Goal: Information Seeking & Learning: Learn about a topic

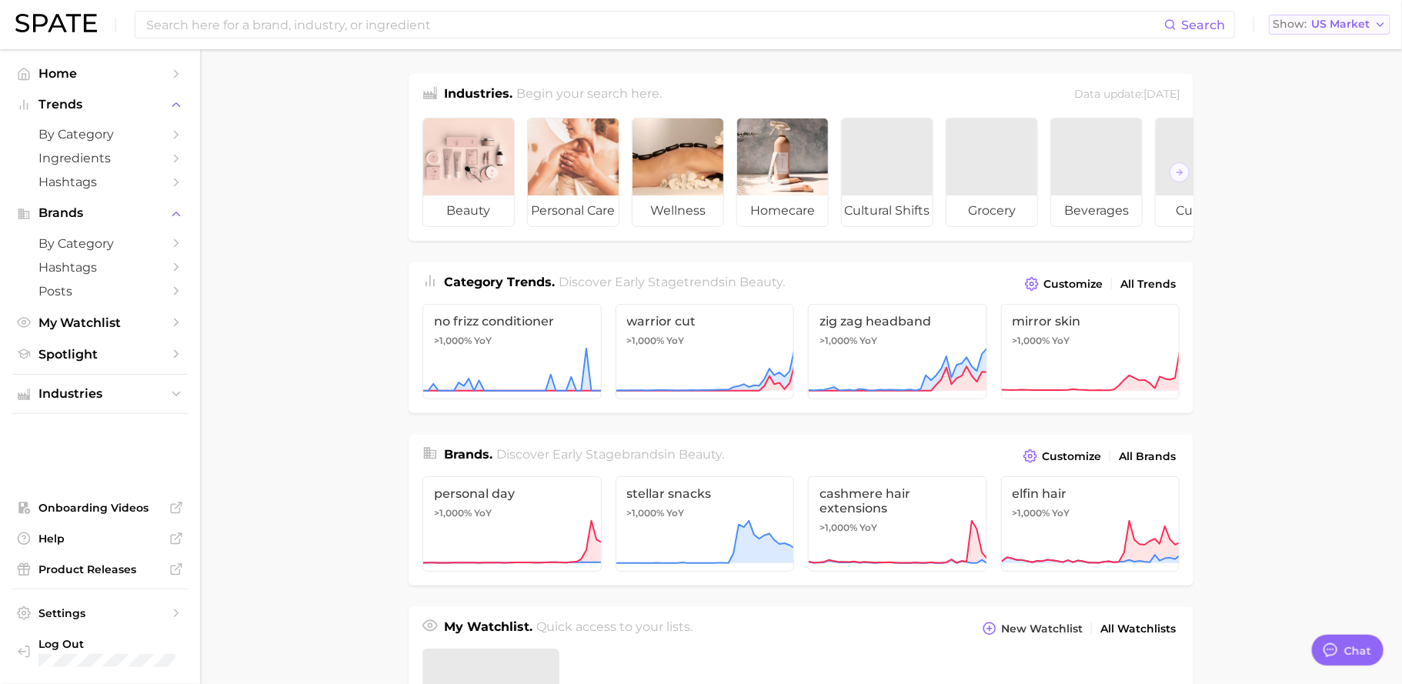
click at [1359, 26] on span "US Market" at bounding box center [1340, 24] width 58 height 8
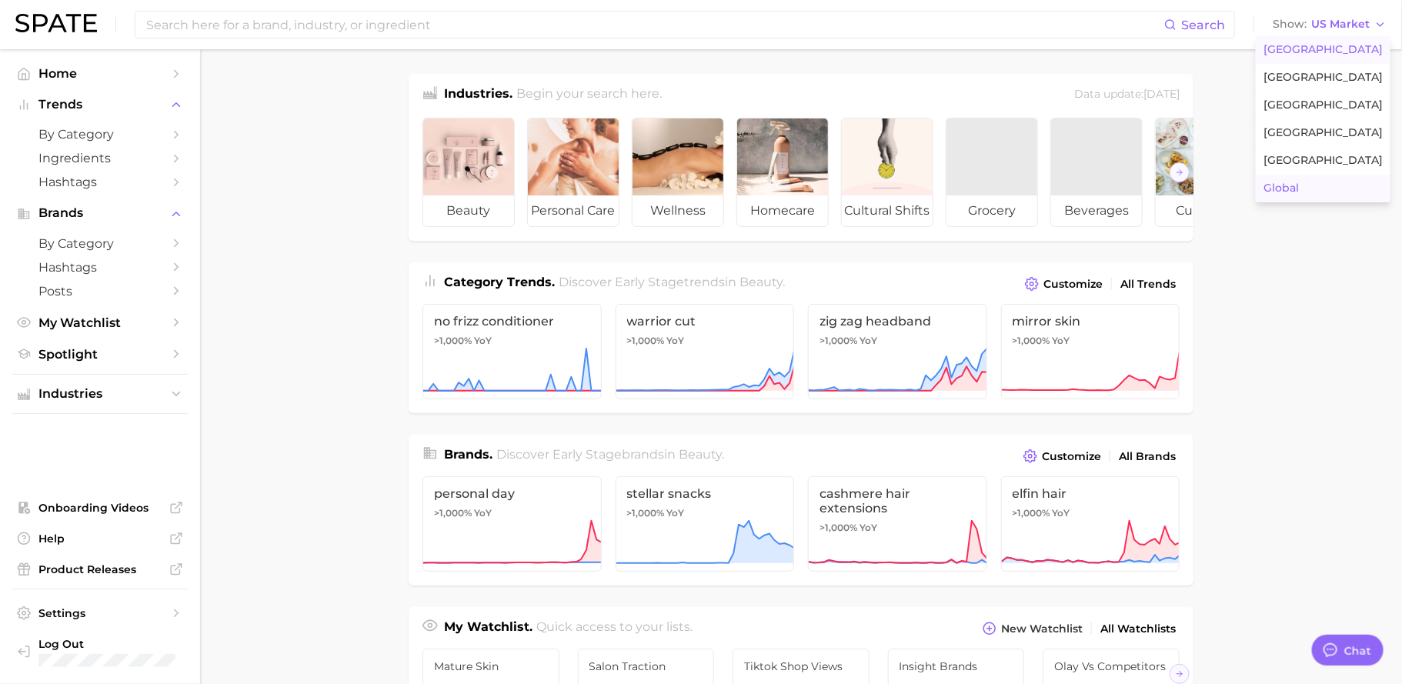
click at [1298, 190] on span "Global" at bounding box center [1280, 188] width 35 height 13
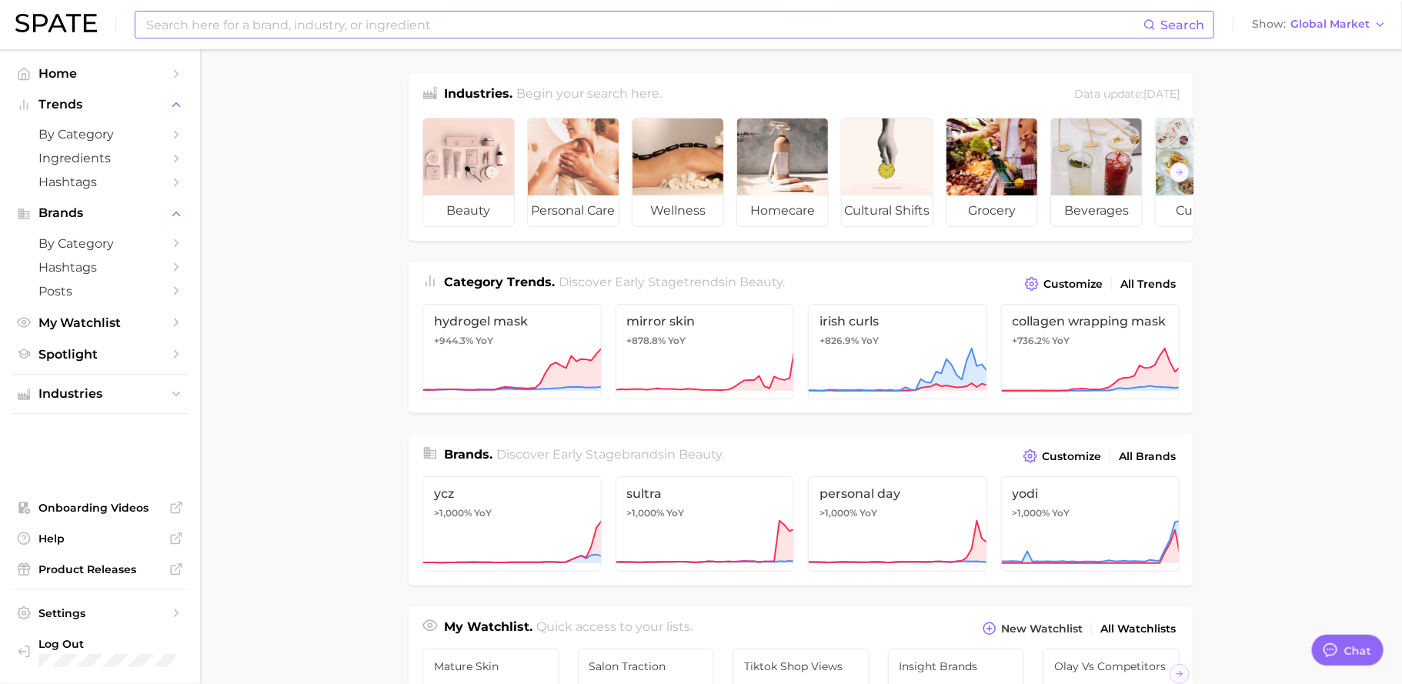
click at [465, 27] on input at bounding box center [644, 25] width 999 height 26
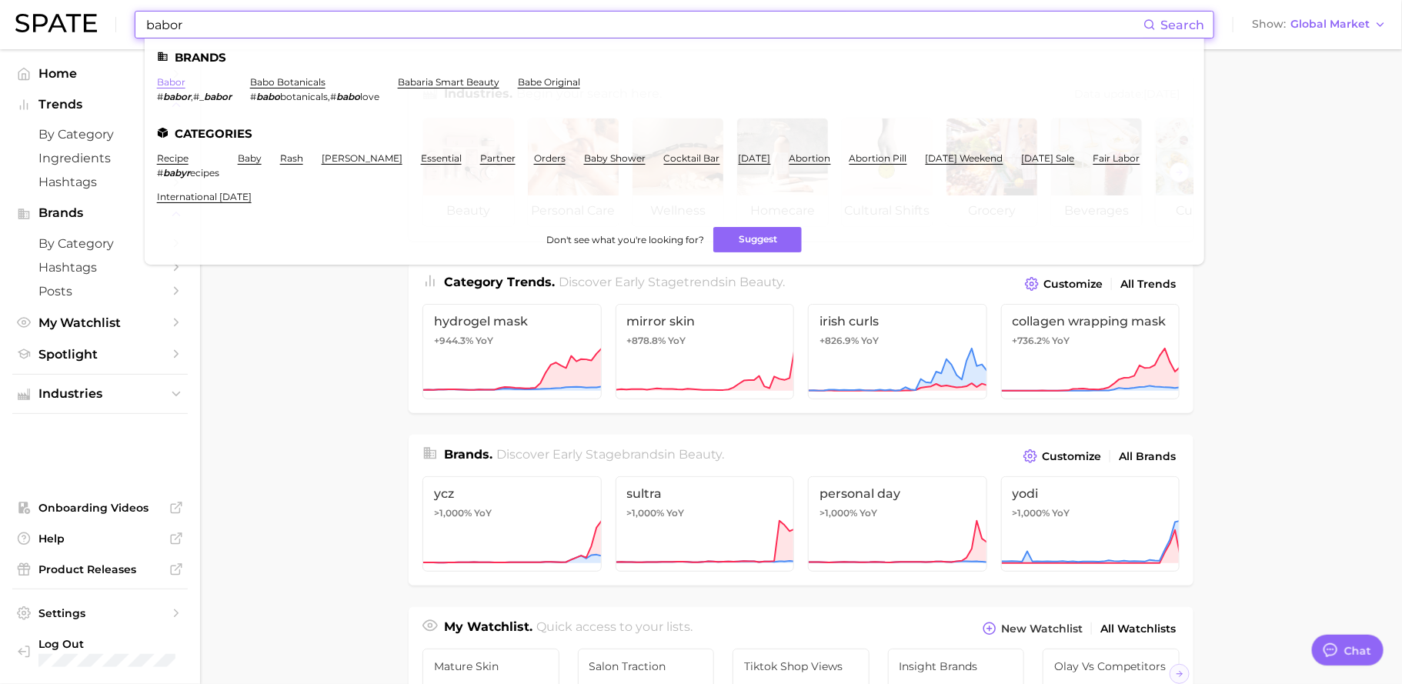
type input "babor"
click at [174, 78] on link "babor" at bounding box center [171, 82] width 28 height 12
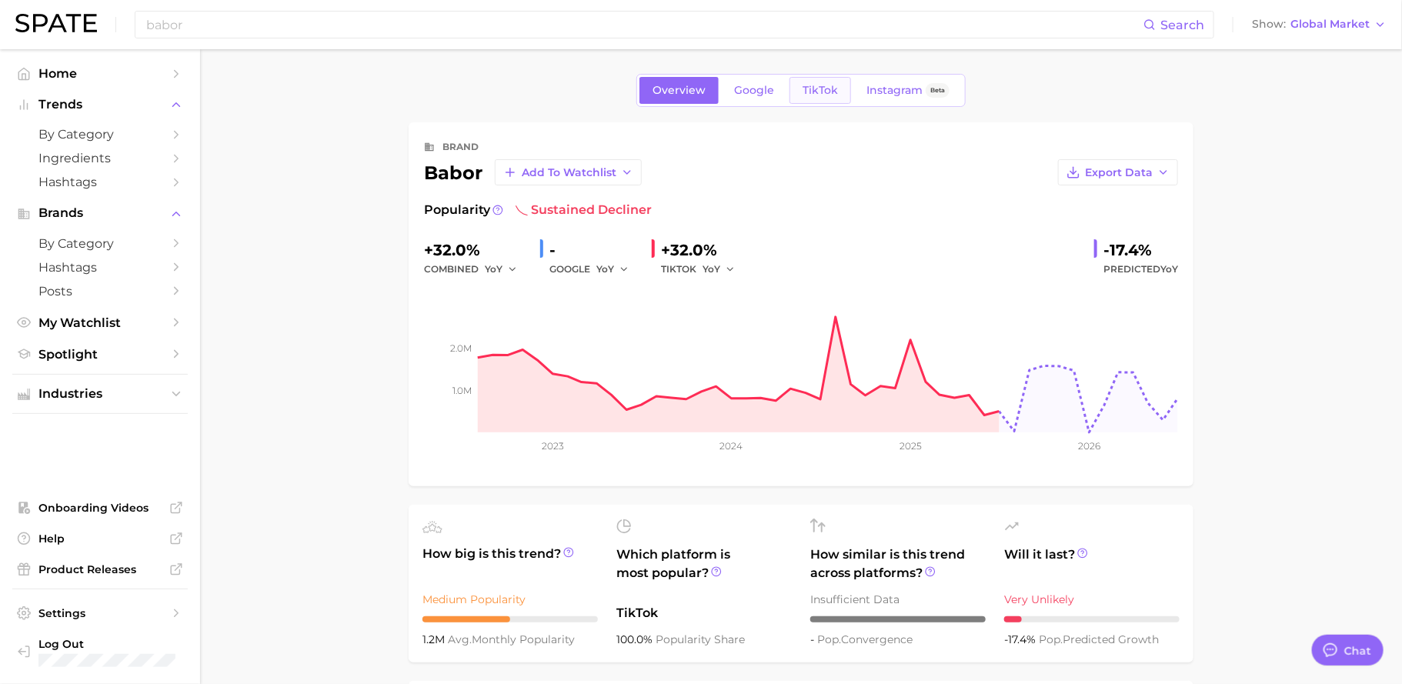
click at [813, 85] on span "TikTok" at bounding box center [819, 90] width 35 height 13
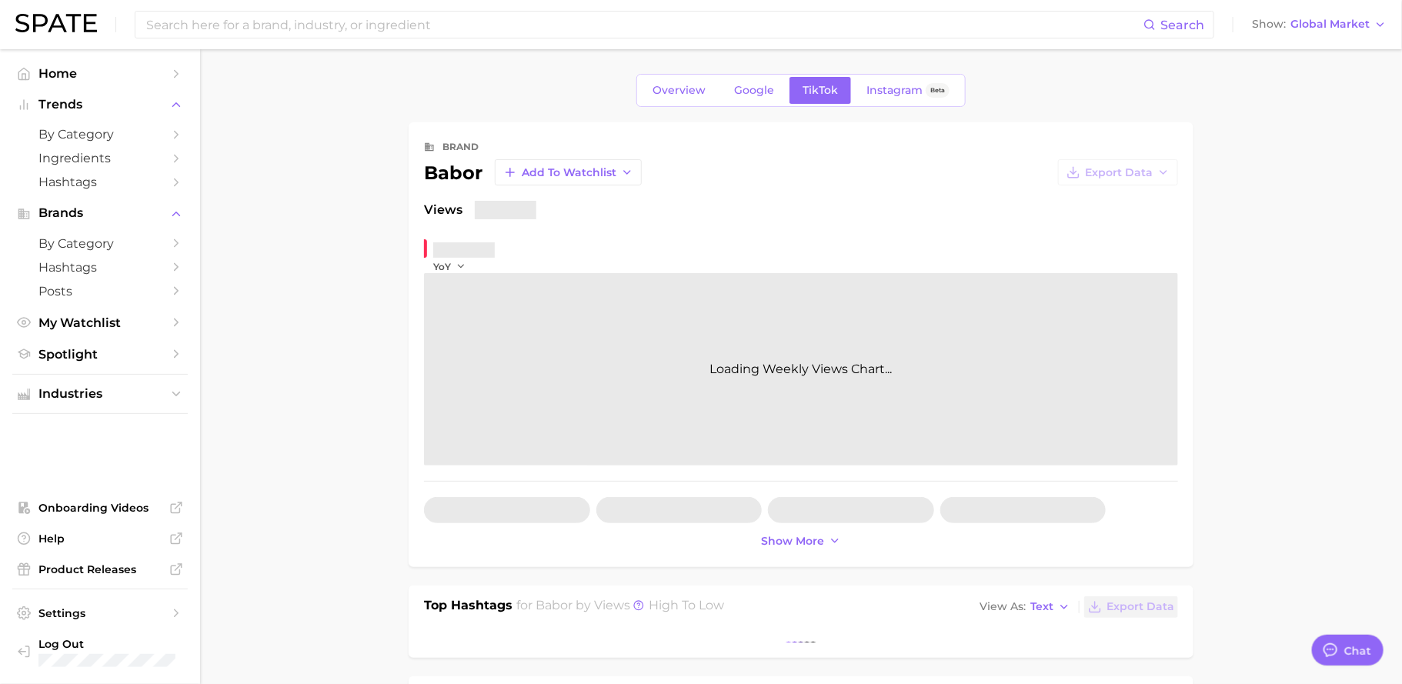
type textarea "x"
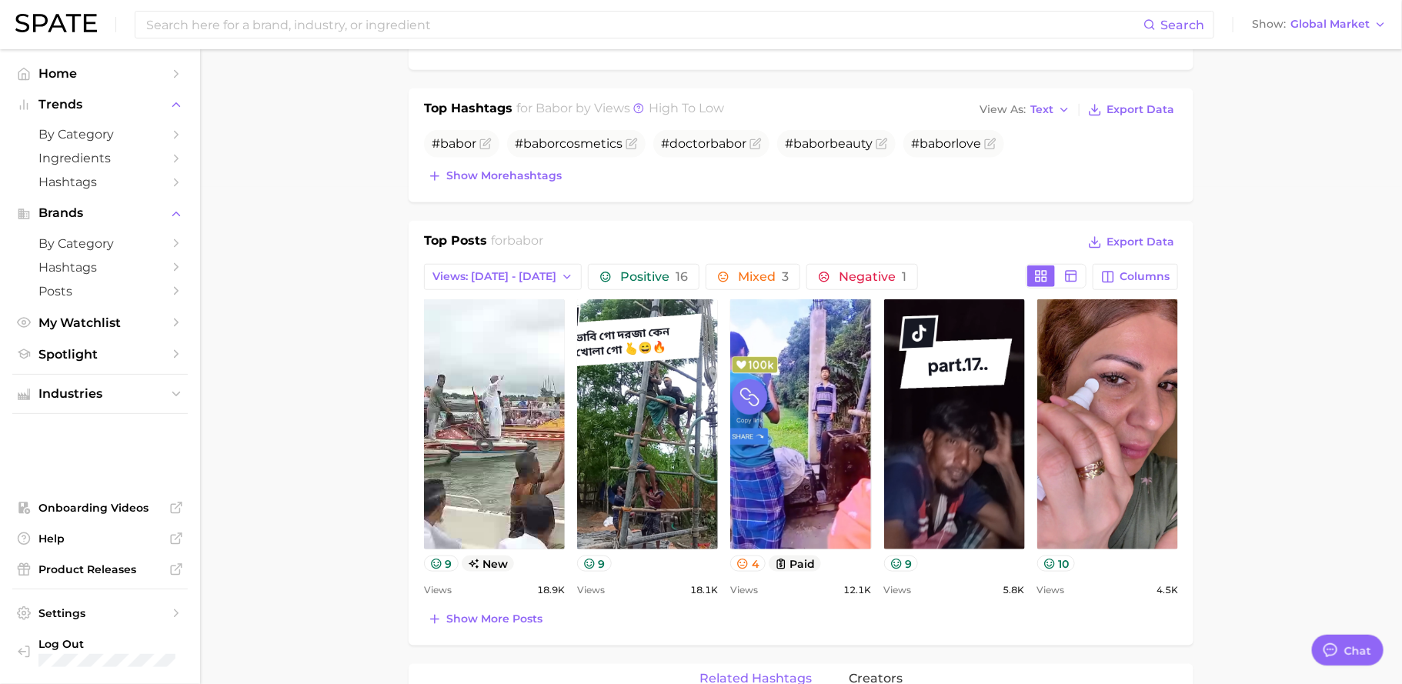
scroll to position [498, 0]
click at [515, 172] on span "Show more hashtags" at bounding box center [503, 174] width 115 height 13
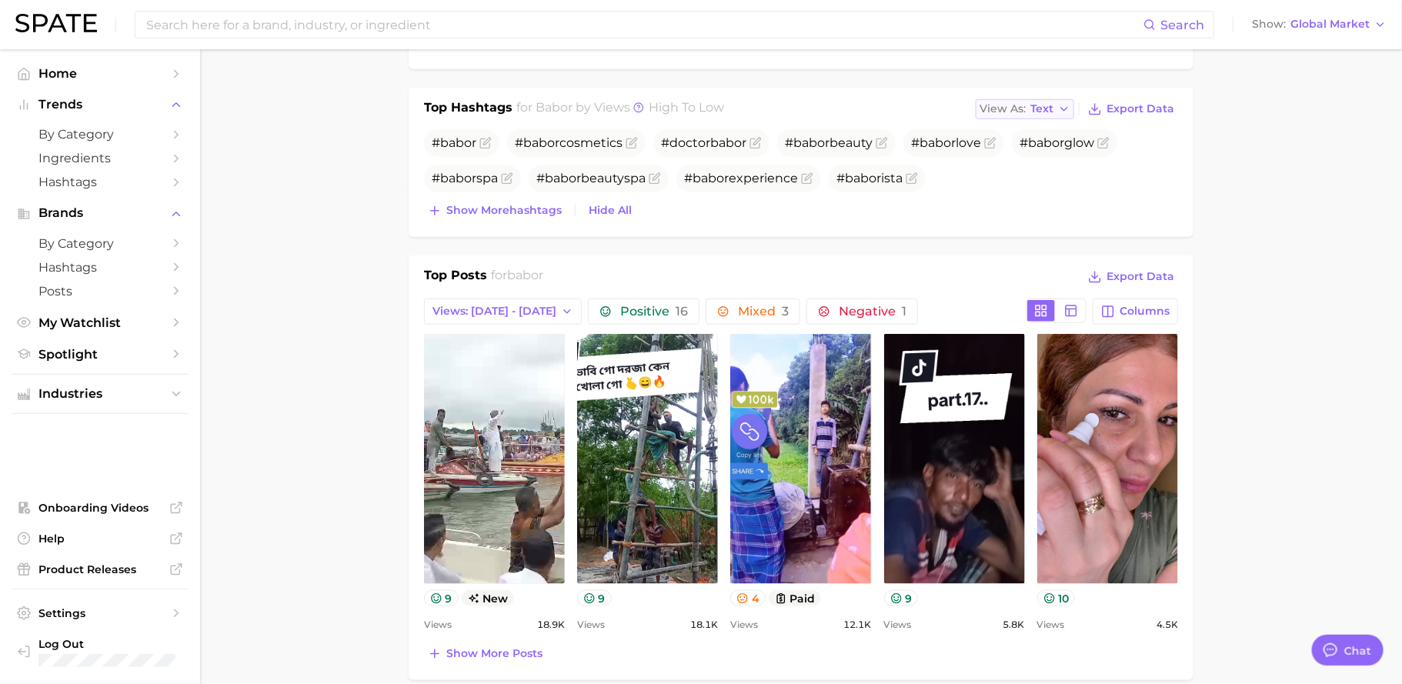
click at [1053, 109] on span "Text" at bounding box center [1041, 109] width 23 height 8
click at [1036, 162] on button "Table" at bounding box center [1059, 162] width 169 height 28
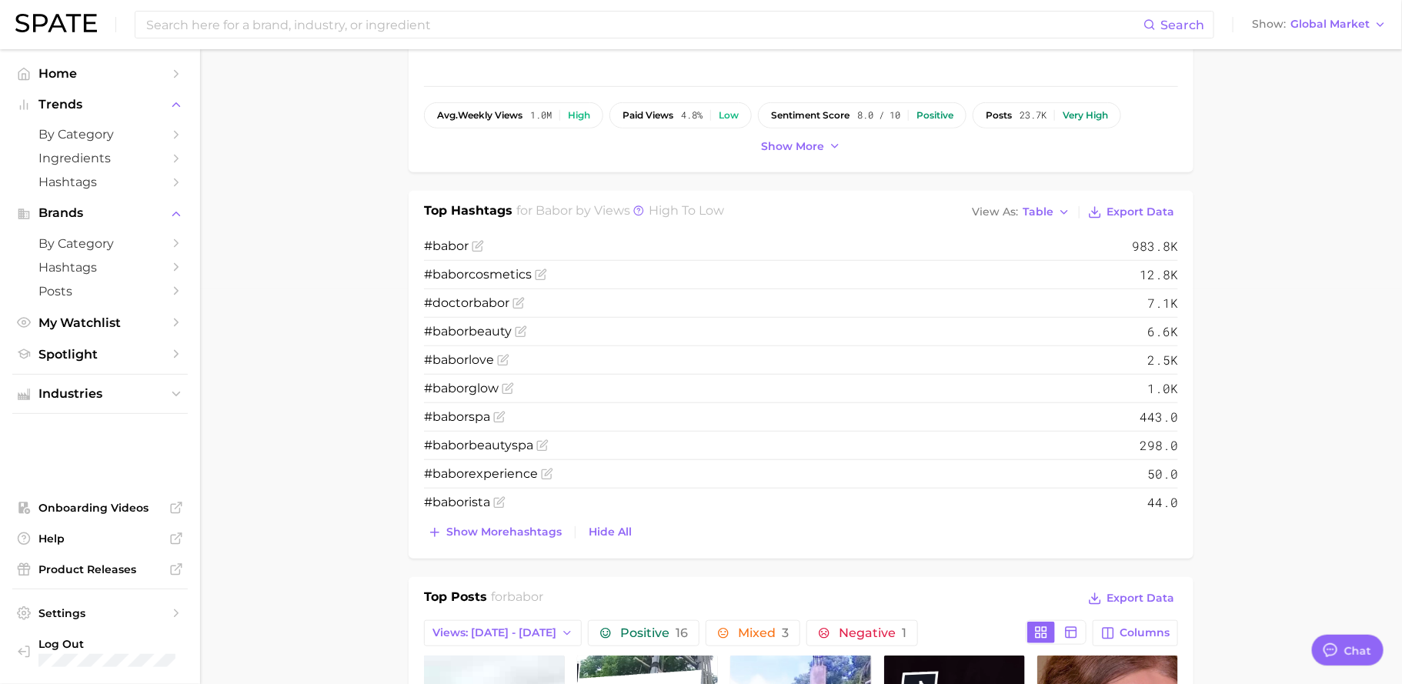
scroll to position [382, 0]
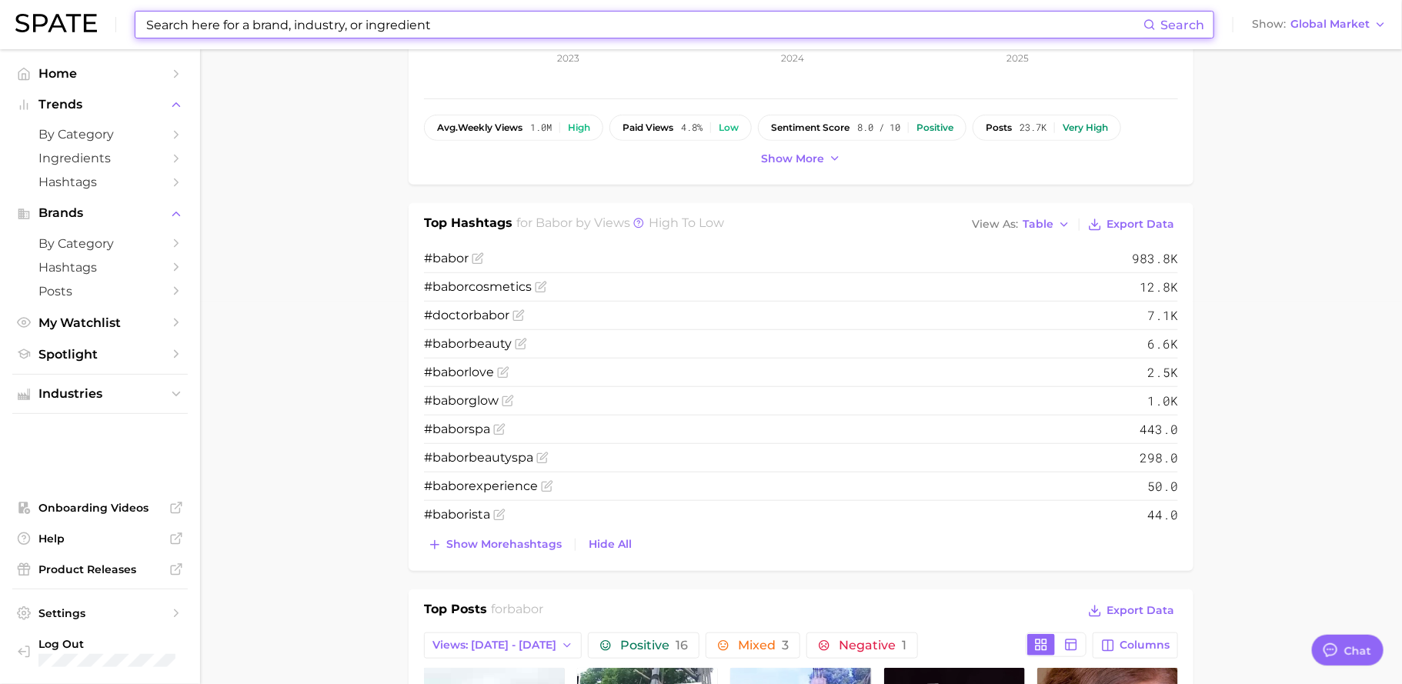
click at [533, 25] on input at bounding box center [644, 25] width 999 height 26
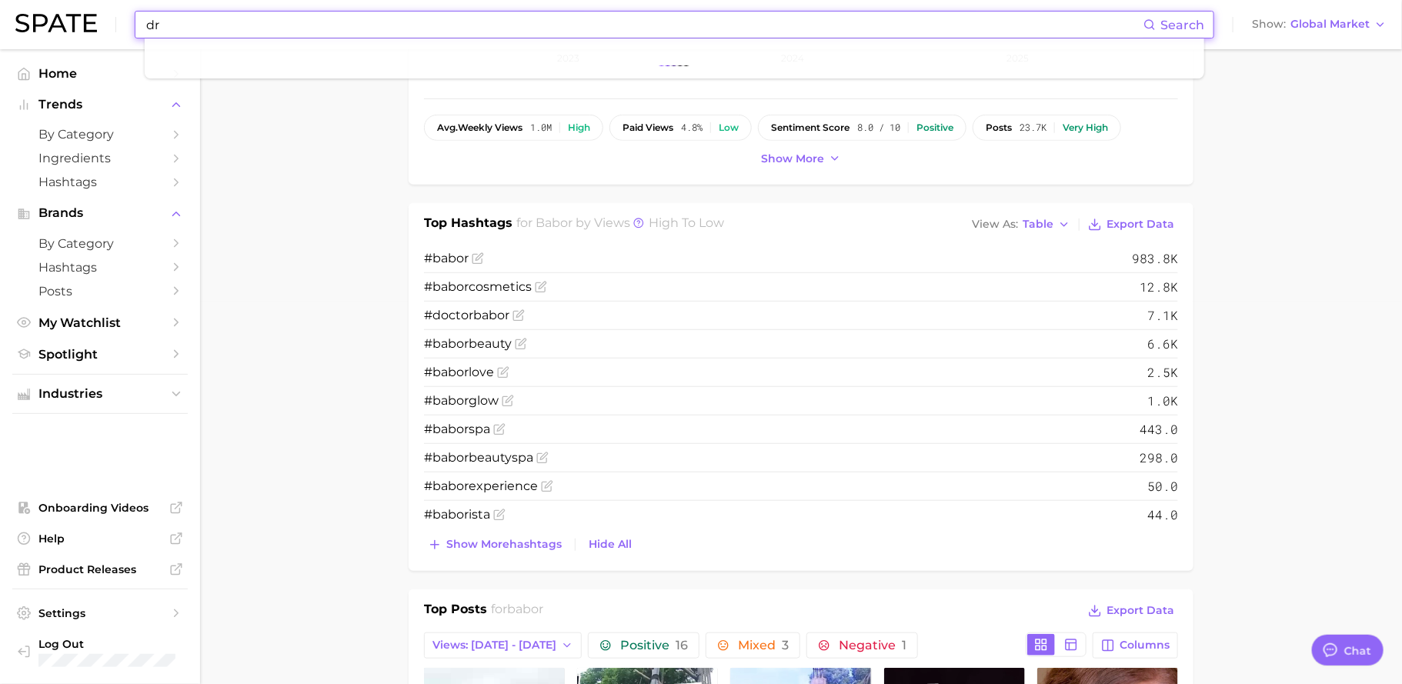
type input "d"
drag, startPoint x: 317, startPoint y: 25, endPoint x: 4, endPoint y: 18, distance: 313.2
click at [4, 18] on header "serumboosterdrops Search No results for " serumboosterdrops " Suggest Show Glob…" at bounding box center [701, 24] width 1402 height 49
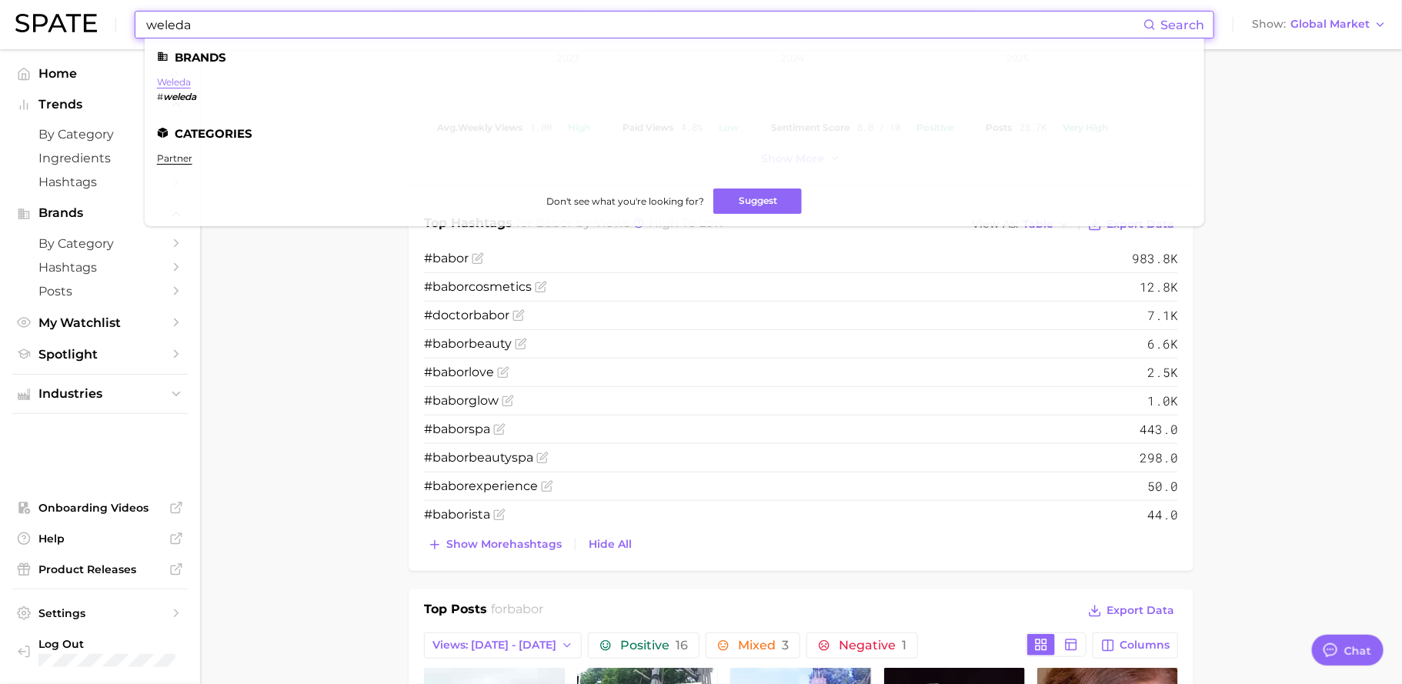
type input "weleda"
click at [180, 81] on link "weleda" at bounding box center [174, 82] width 34 height 12
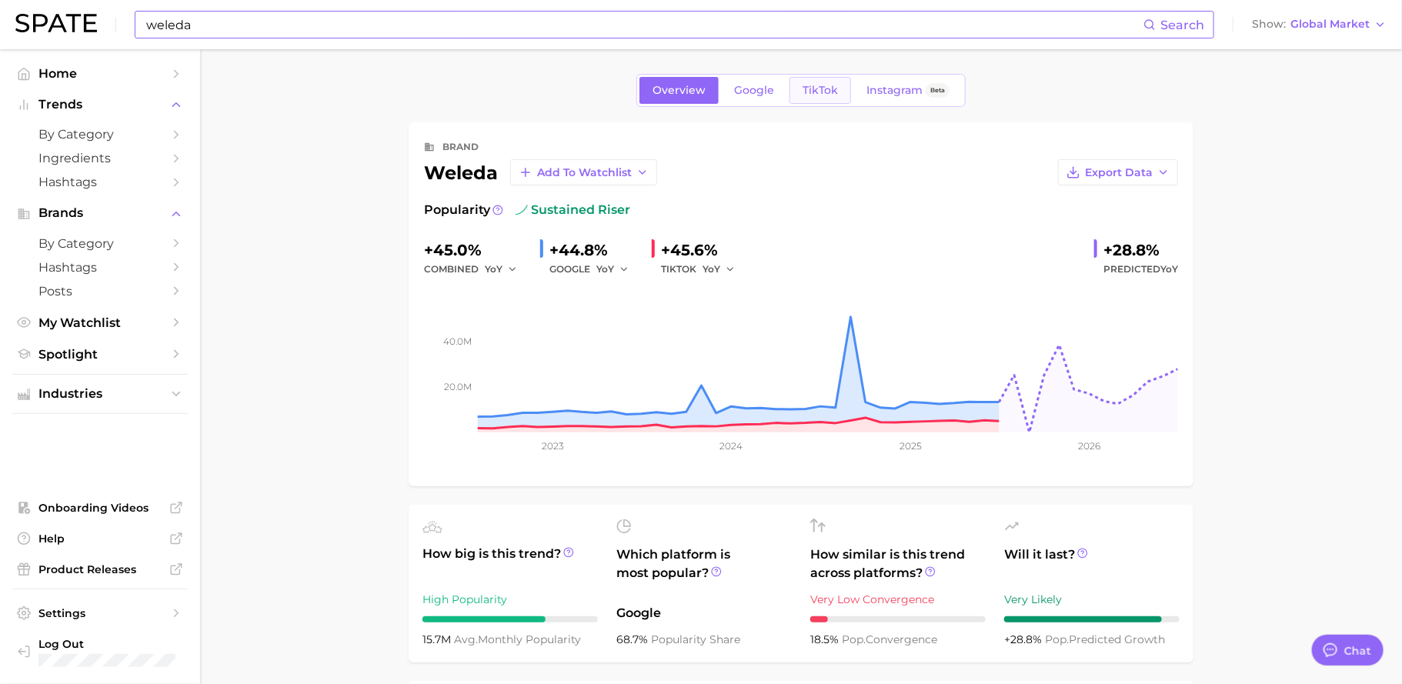
click at [819, 102] on link "TikTok" at bounding box center [820, 90] width 62 height 27
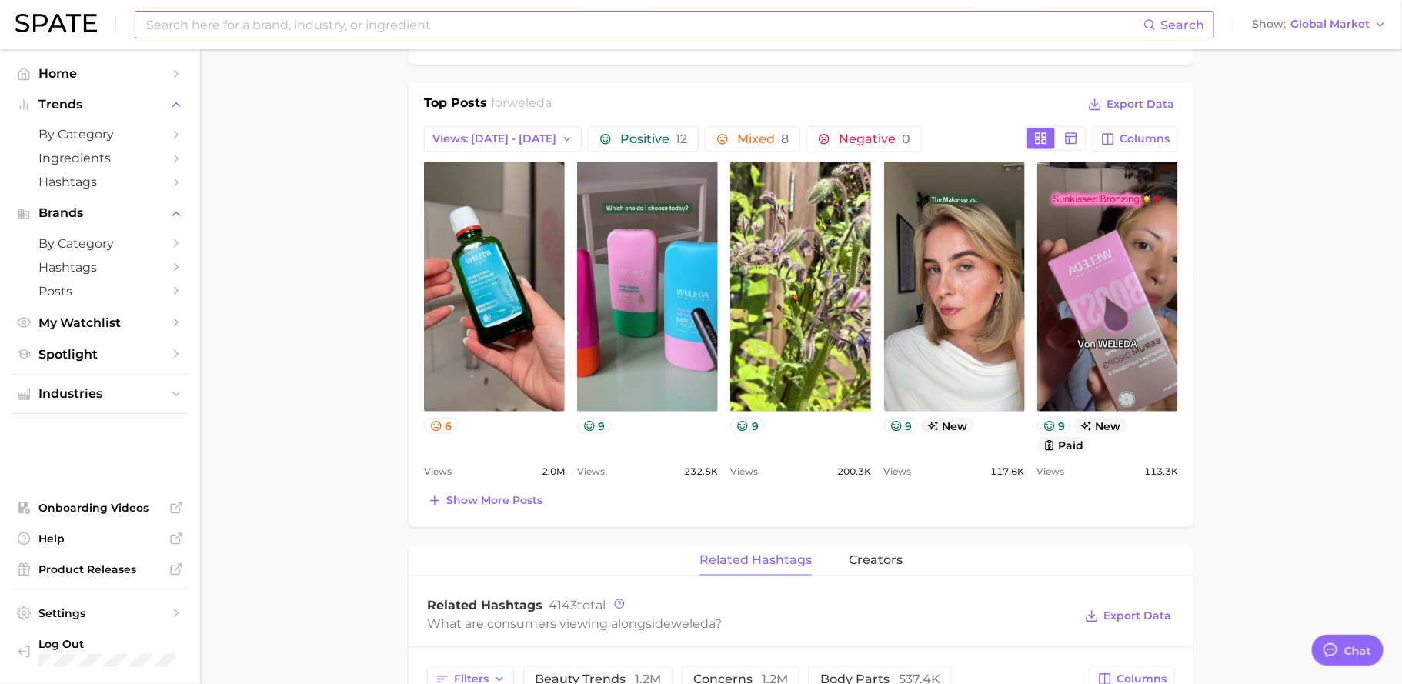
scroll to position [652, 0]
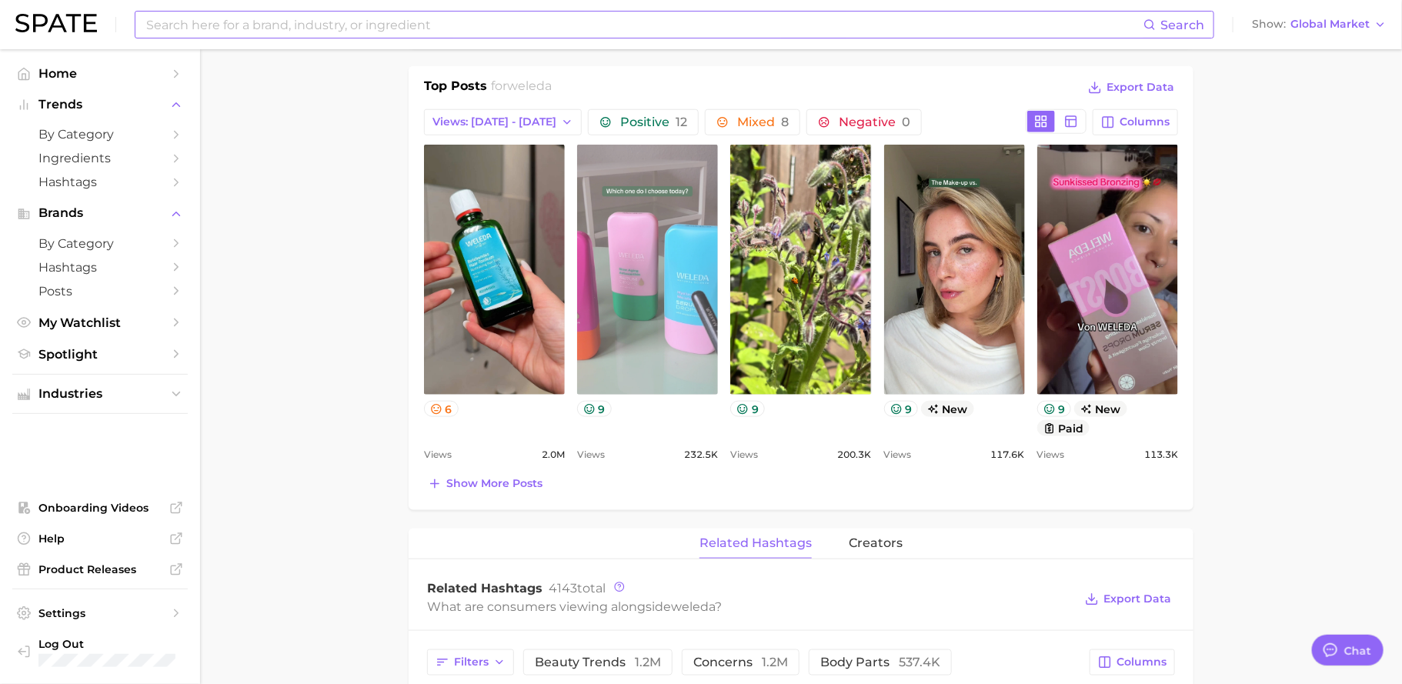
click at [613, 248] on link "view post on TikTok" at bounding box center [647, 270] width 141 height 250
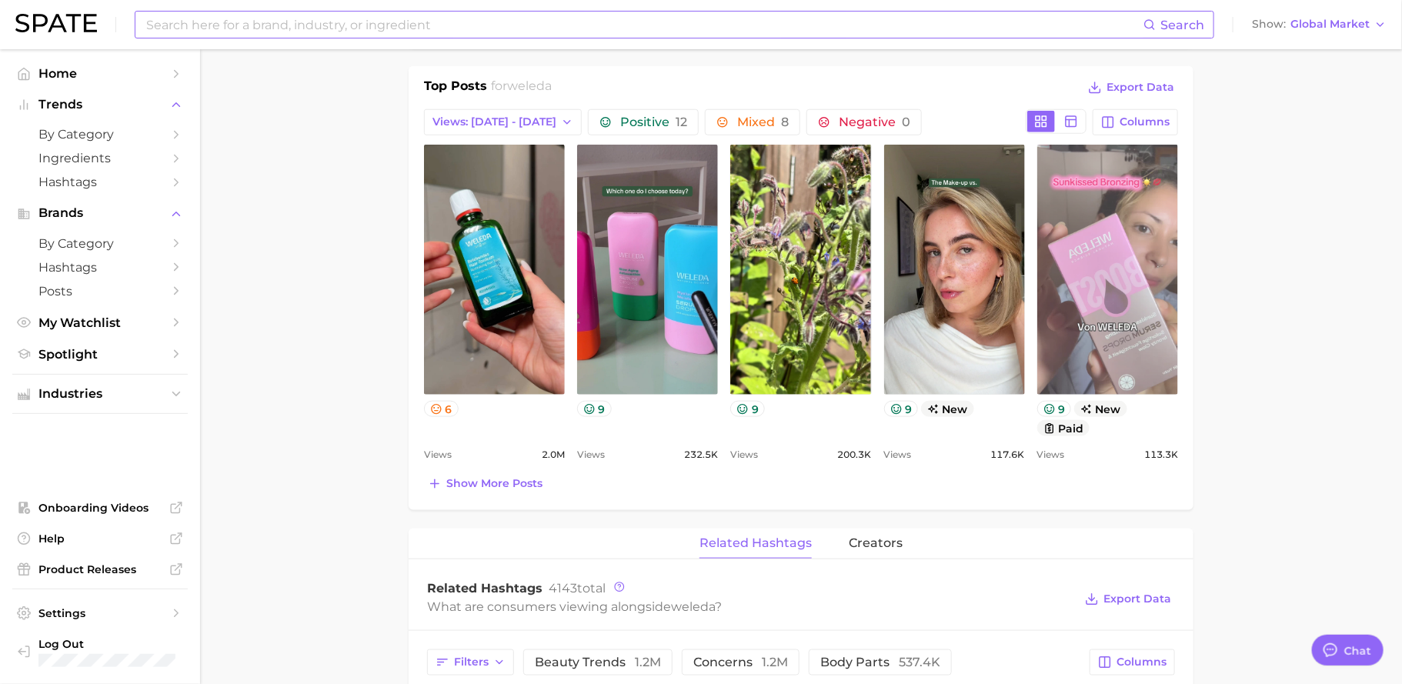
click at [1092, 284] on link "view post on TikTok" at bounding box center [1107, 270] width 141 height 250
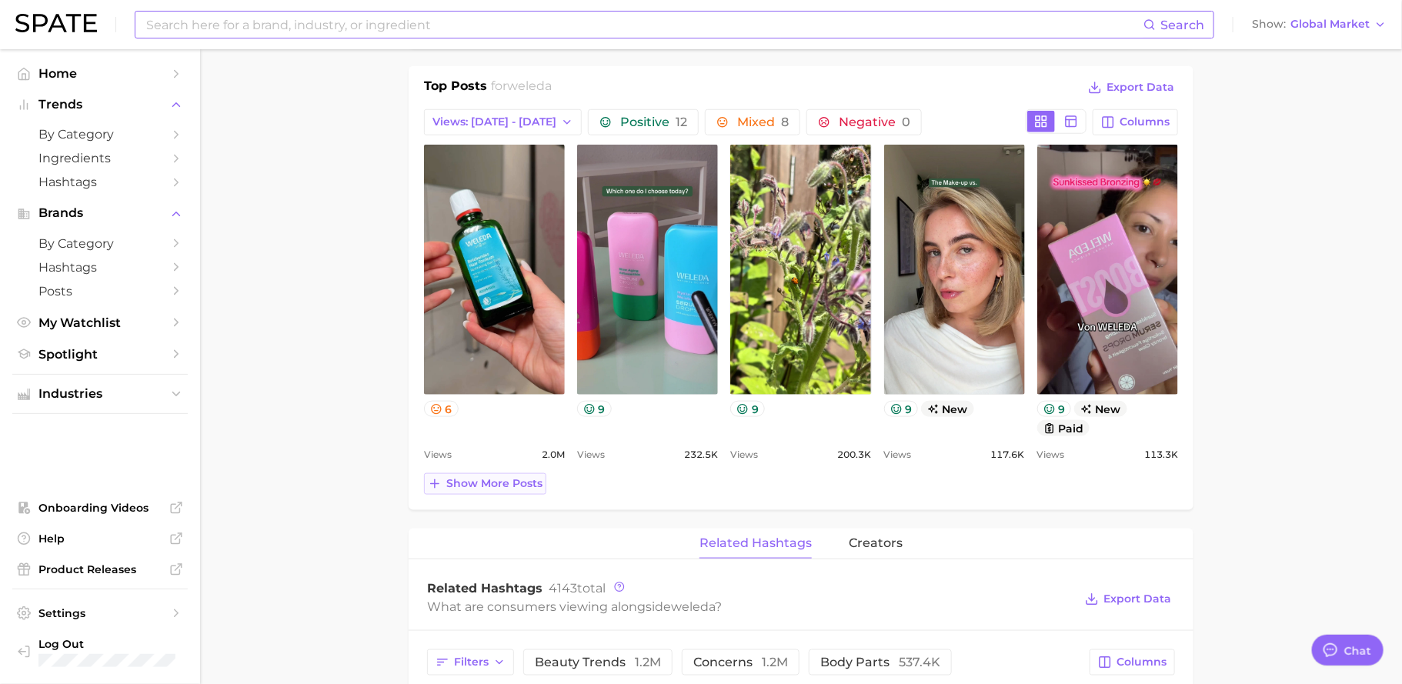
click at [519, 477] on span "Show more posts" at bounding box center [494, 483] width 96 height 13
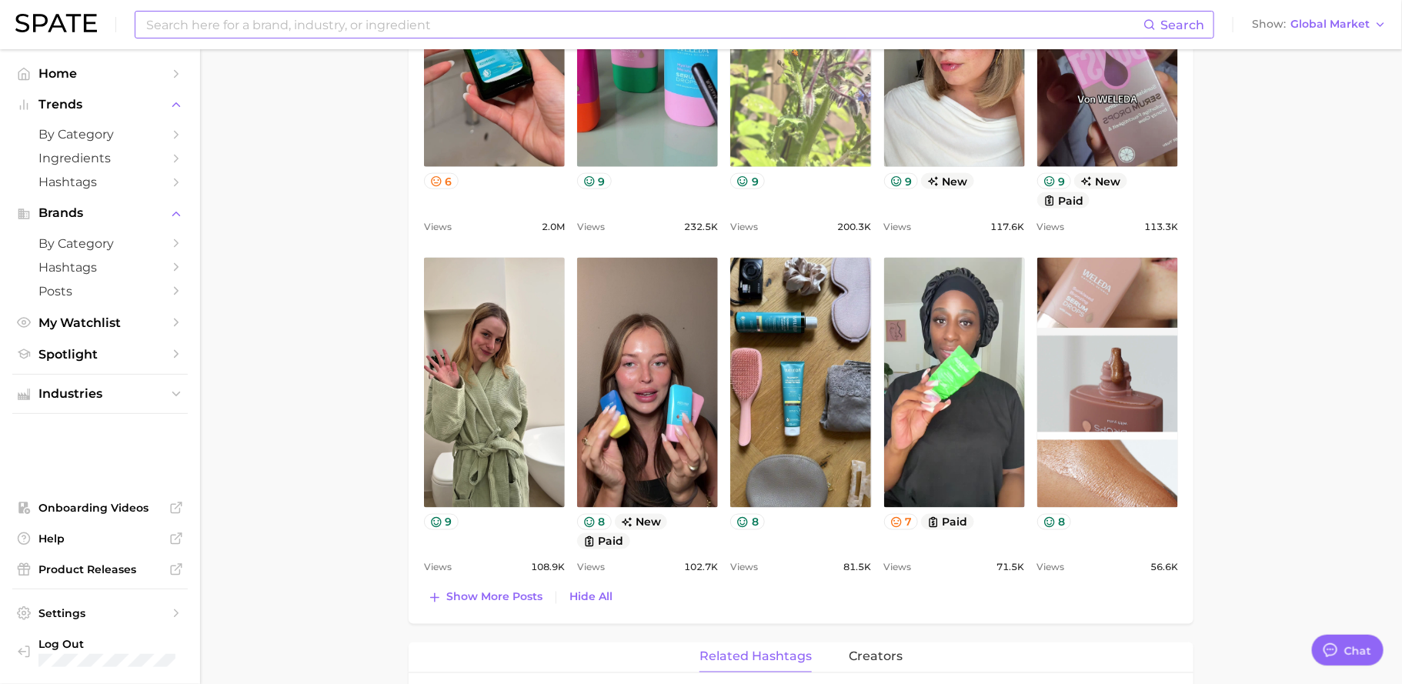
scroll to position [939, 0]
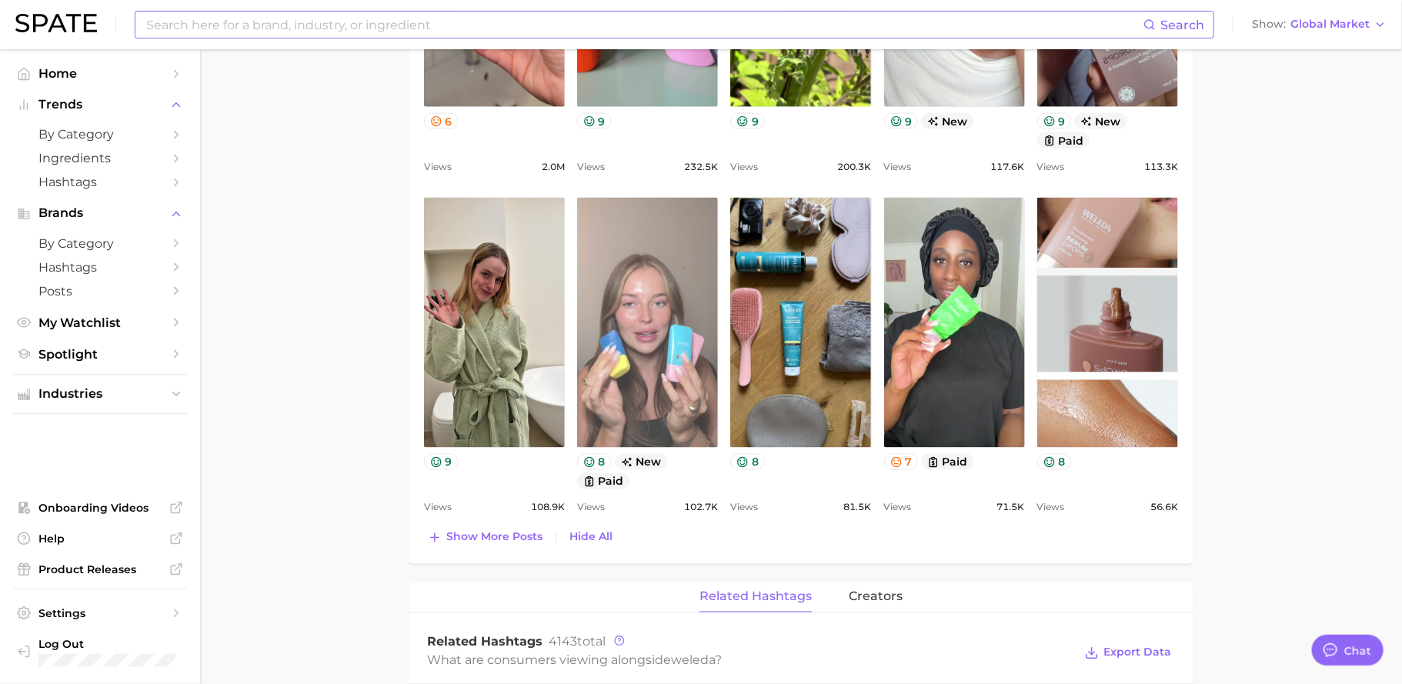
click at [670, 340] on link "view post on TikTok" at bounding box center [647, 323] width 141 height 250
